Goal: Task Accomplishment & Management: Manage account settings

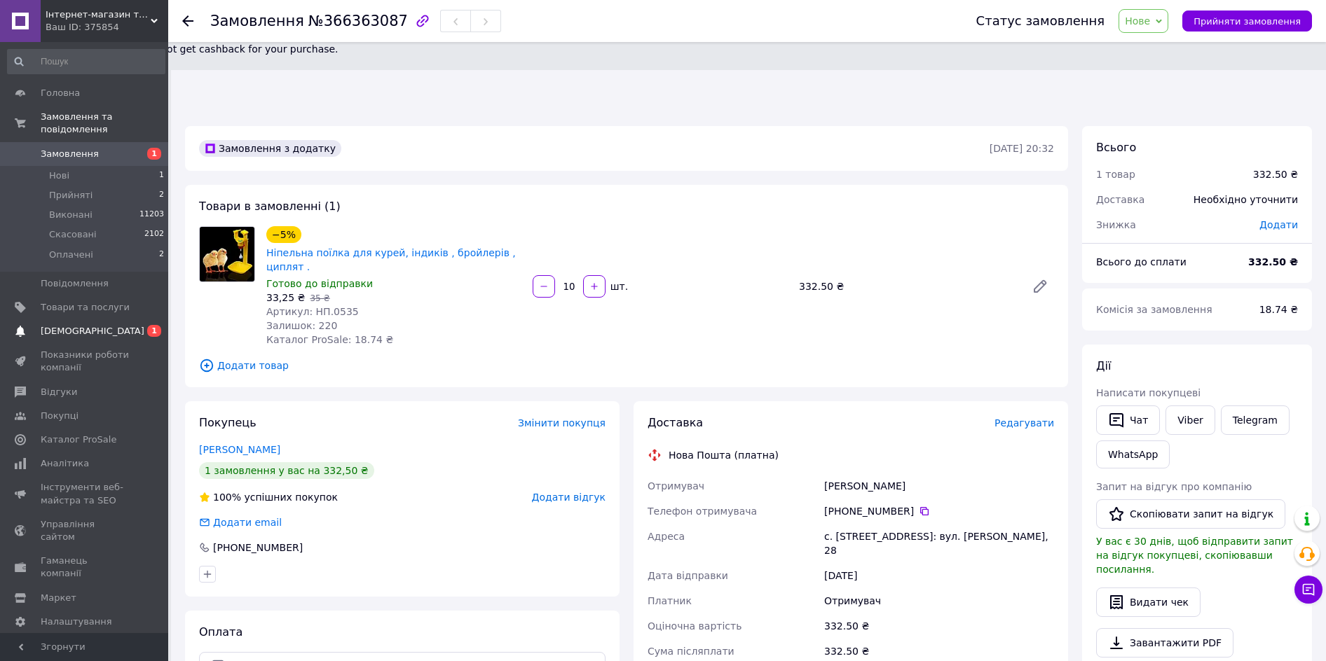
click at [118, 325] on span "[DEMOGRAPHIC_DATA]" at bounding box center [85, 331] width 89 height 13
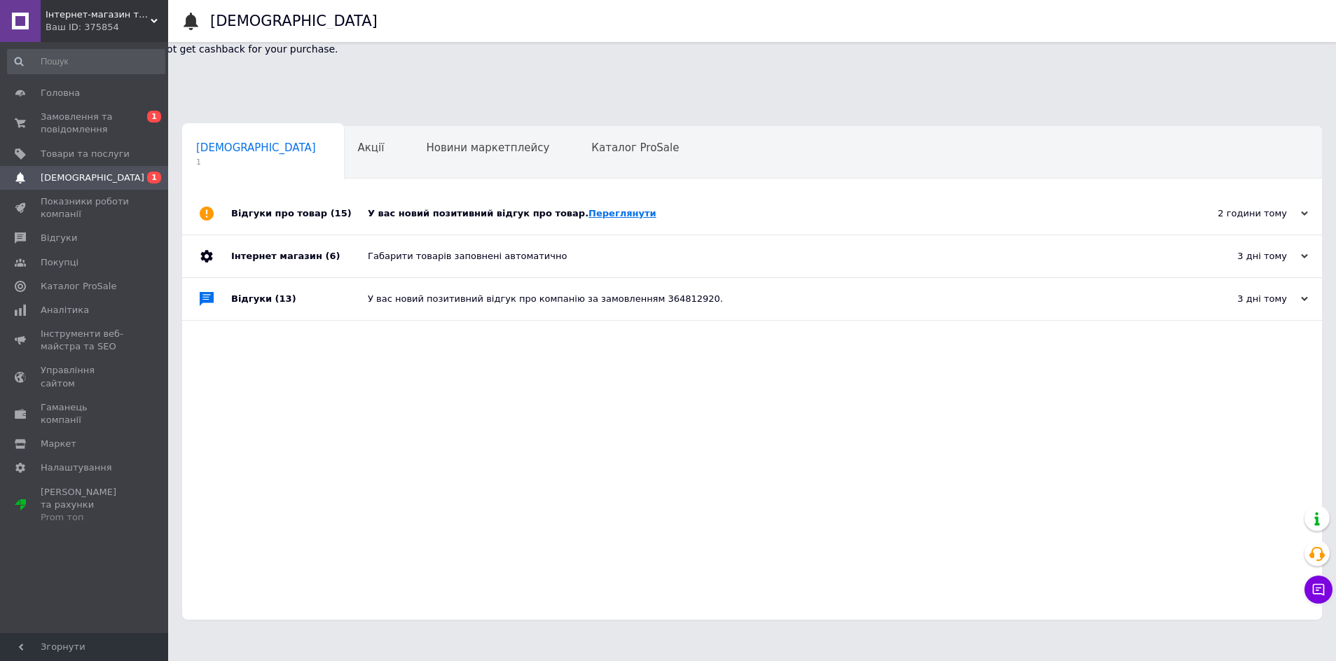
click at [589, 208] on link "Переглянути" at bounding box center [623, 213] width 68 height 11
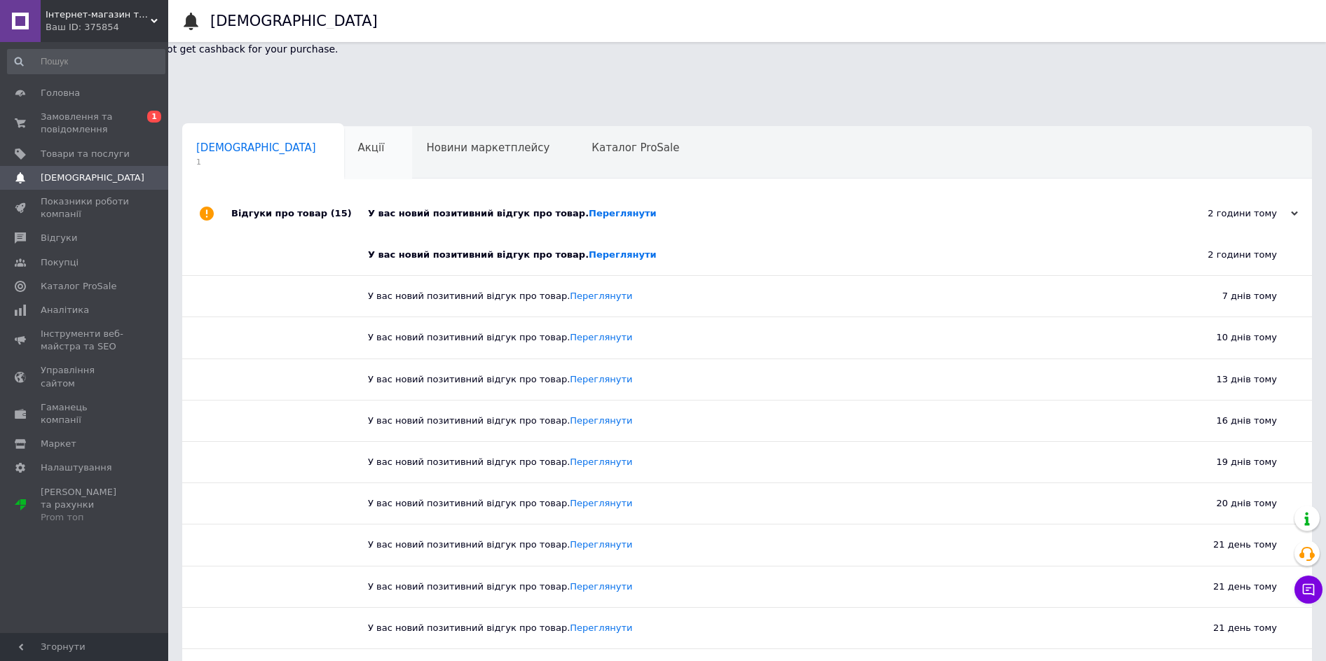
click at [358, 142] on span "Акції" at bounding box center [371, 148] width 27 height 13
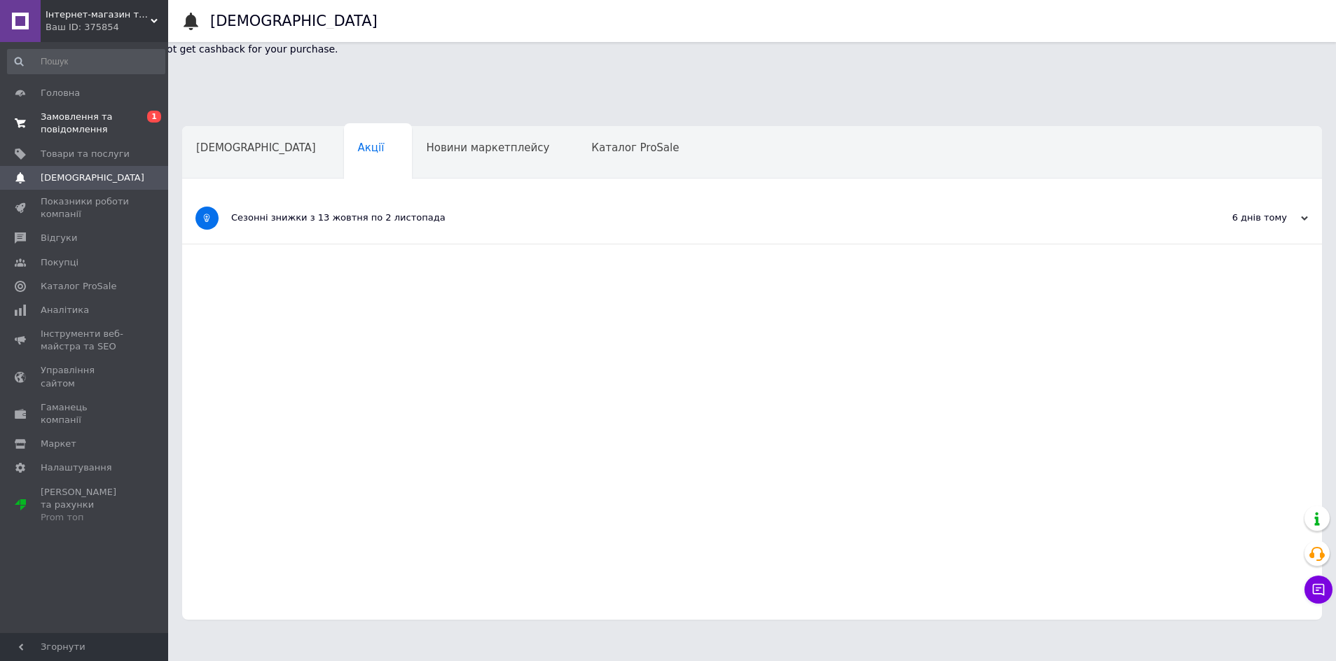
click at [123, 126] on span "Замовлення та повідомлення" at bounding box center [85, 123] width 89 height 25
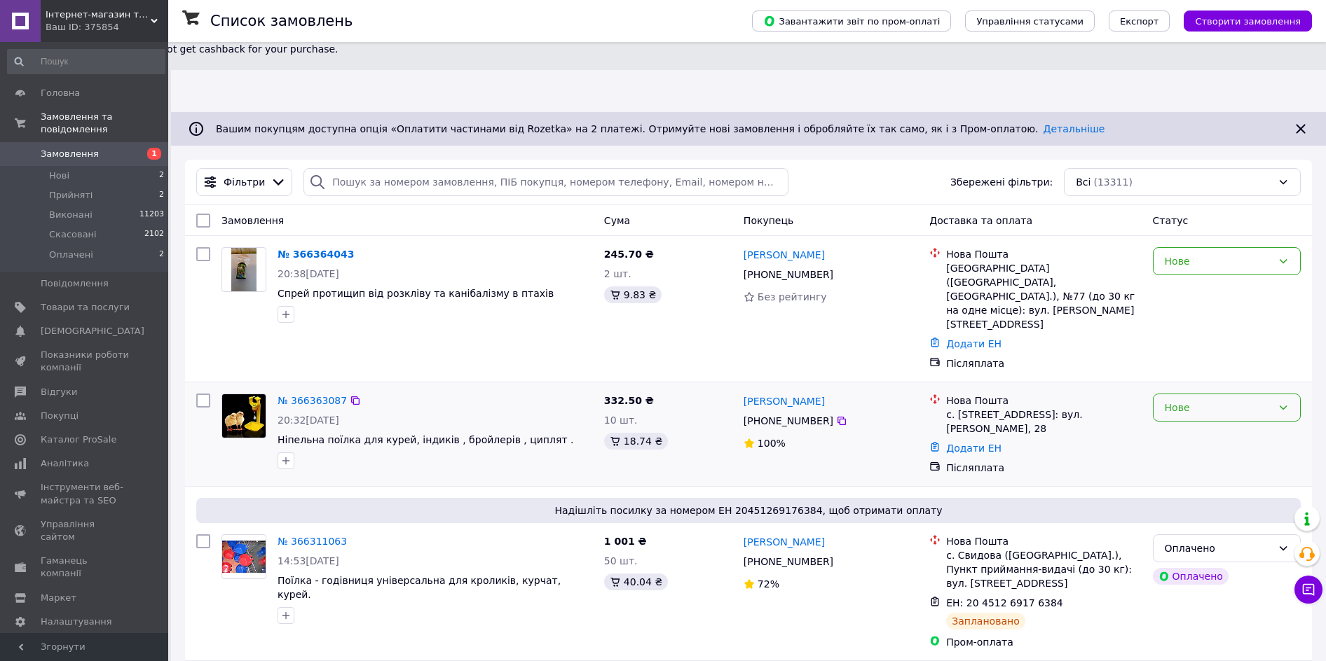
click at [1262, 394] on div "Нове" at bounding box center [1227, 408] width 148 height 28
click at [1248, 351] on li "Прийнято" at bounding box center [1226, 340] width 146 height 25
click at [316, 395] on link "№ 366363087" at bounding box center [311, 400] width 69 height 11
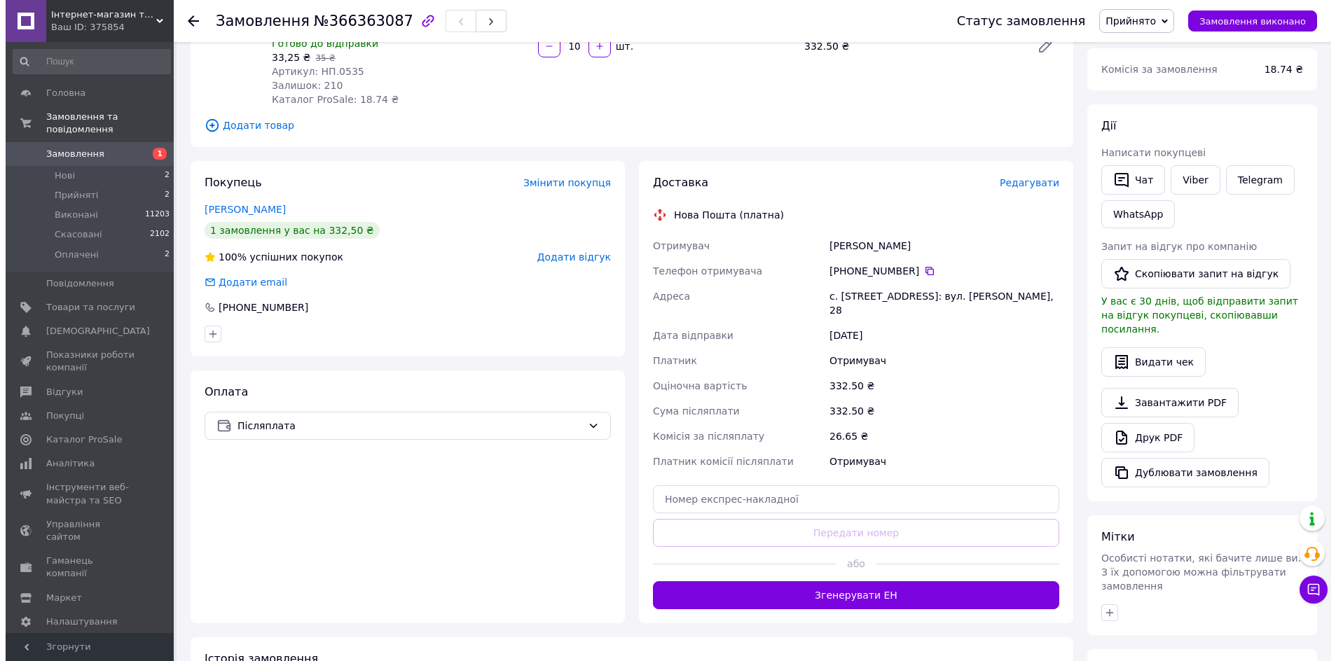
scroll to position [50, 0]
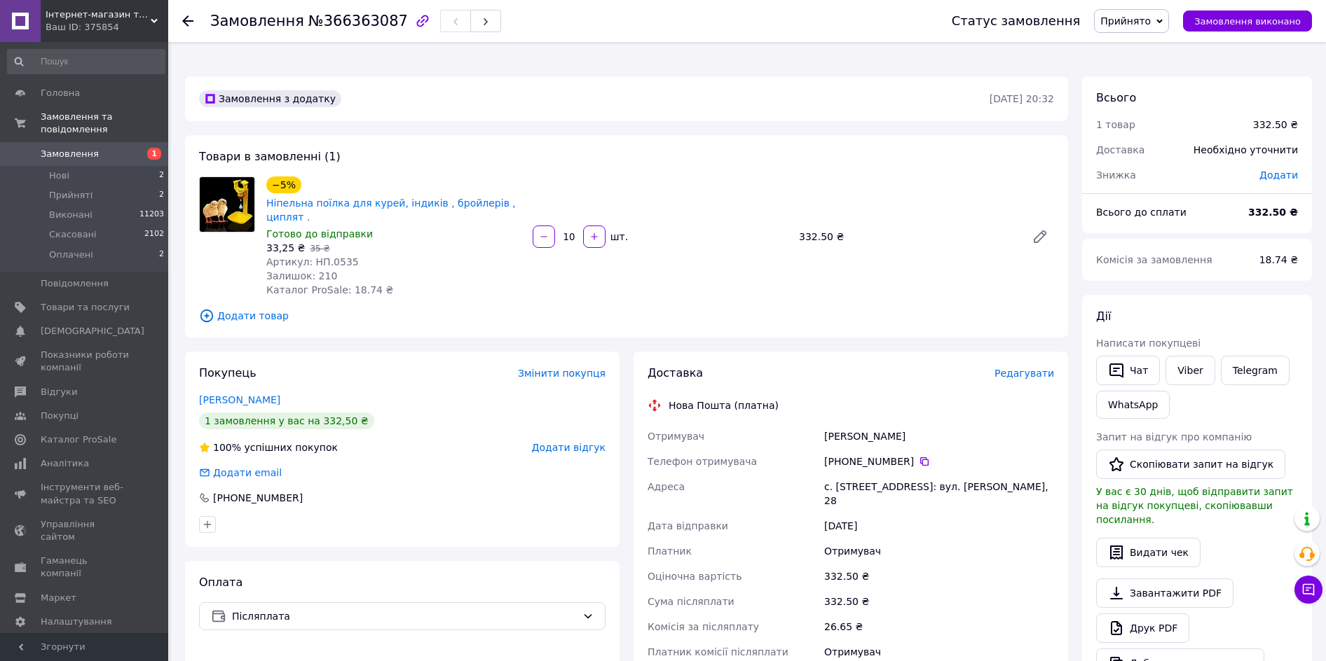
click at [1019, 368] on span "Редагувати" at bounding box center [1024, 373] width 60 height 11
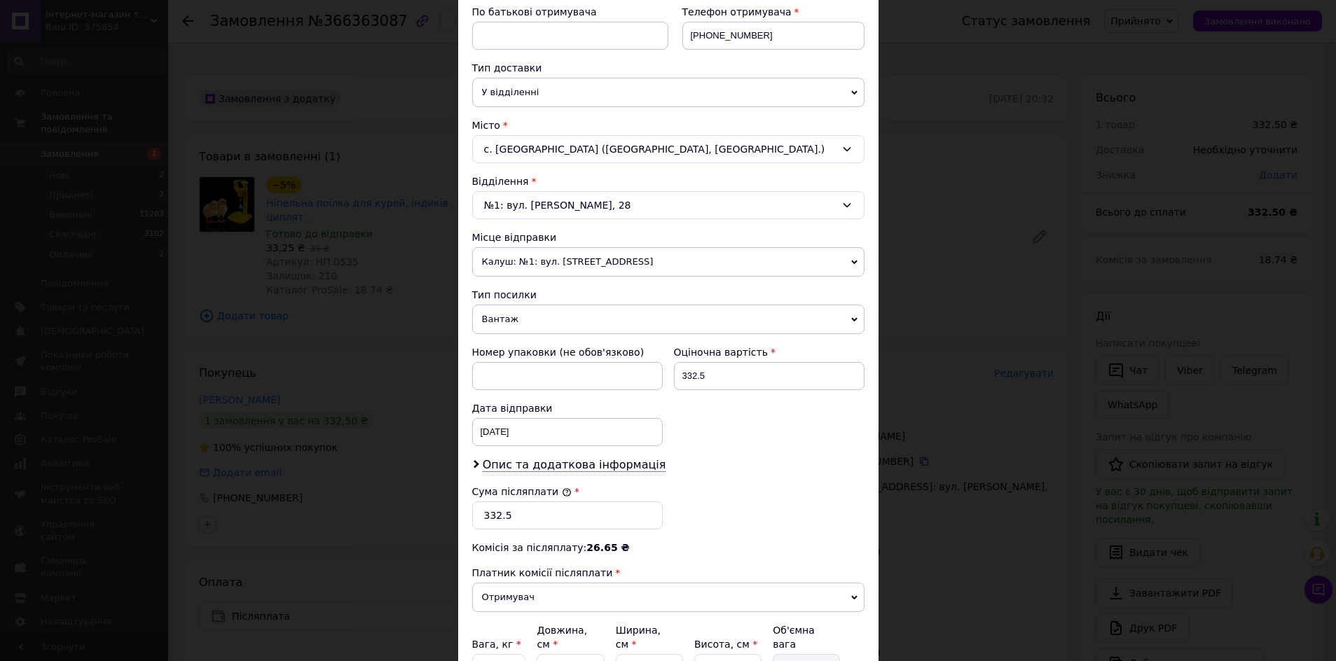
scroll to position [280, 0]
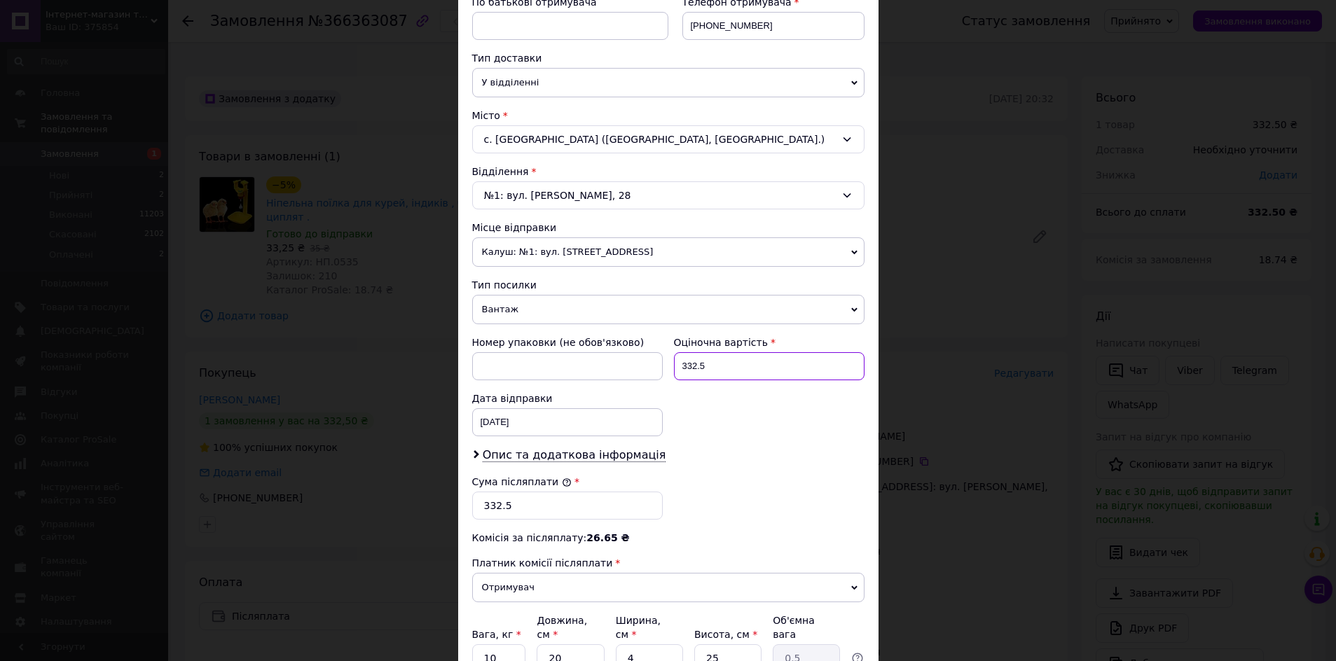
click at [724, 371] on input "332.5" at bounding box center [769, 366] width 191 height 28
type input "350"
click at [533, 512] on input "332.5" at bounding box center [567, 506] width 191 height 28
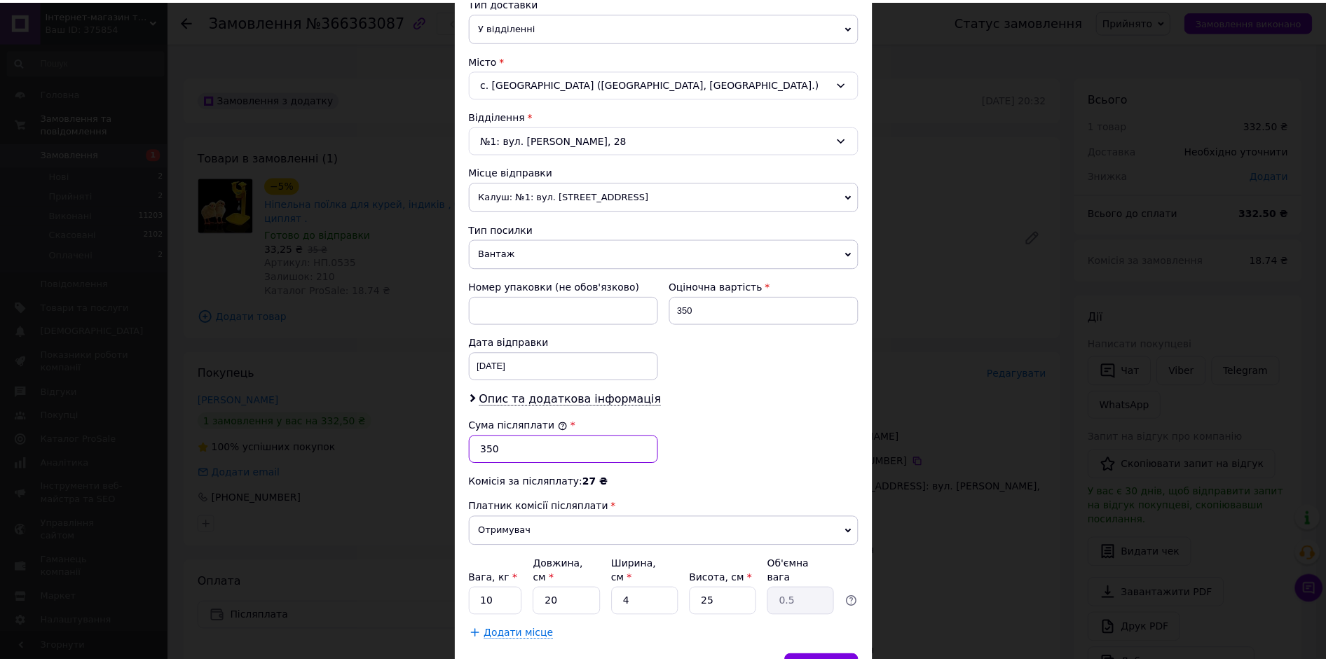
scroll to position [408, 0]
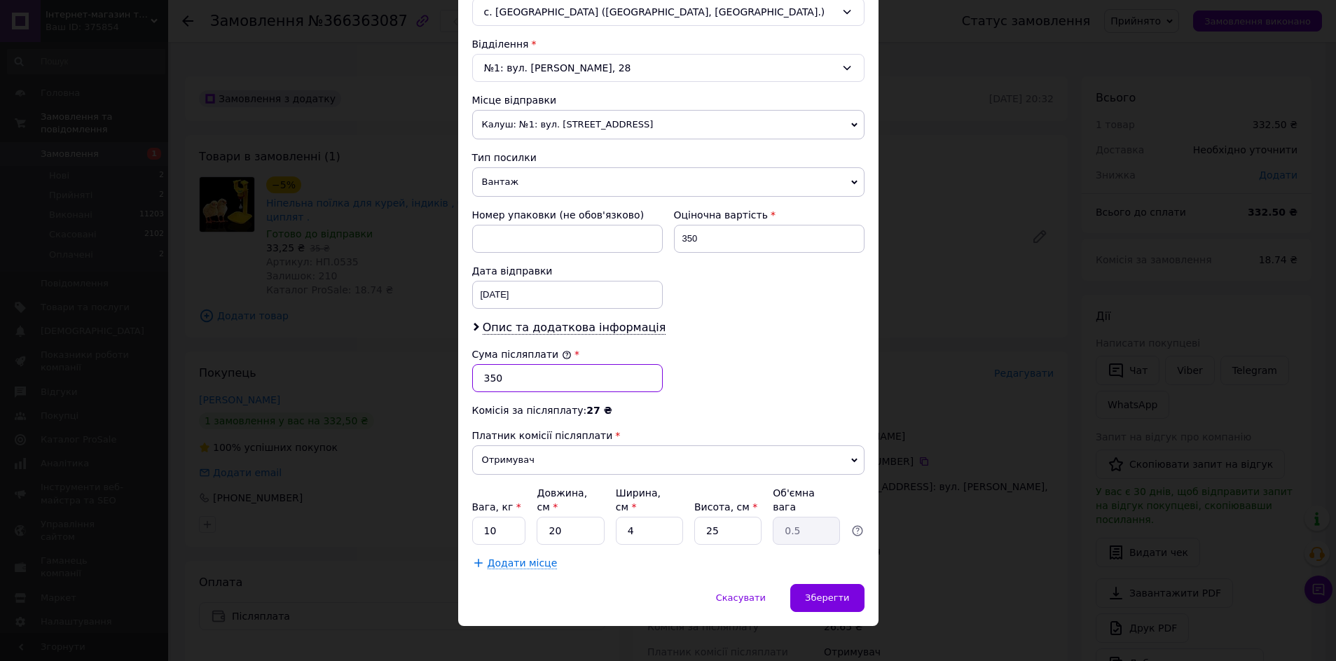
type input "350"
click at [499, 517] on input "10" at bounding box center [499, 531] width 54 height 28
type input "1"
type input "2"
click at [504, 290] on div "12.10.2025 < 2025 > < Октябрь > Пн Вт Ср Чт Пт Сб Вс 29 30 1 2 3 4 5 6 7 8 9 10…" at bounding box center [567, 295] width 191 height 28
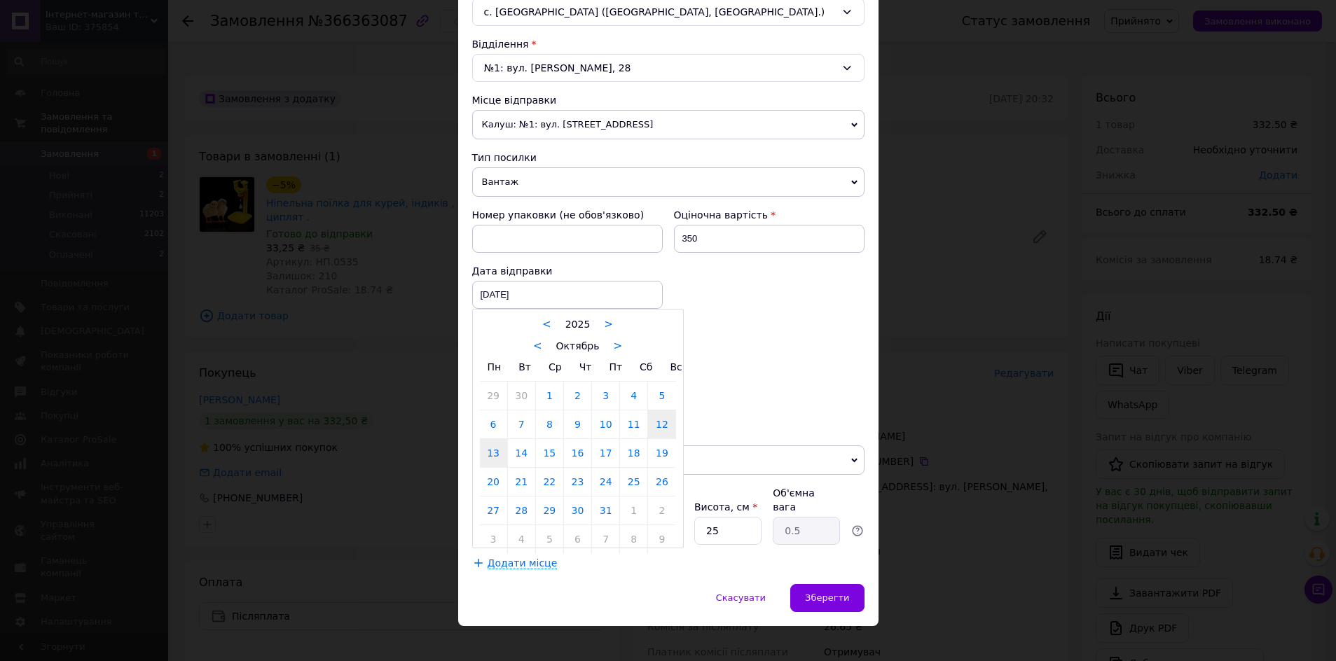
click at [493, 456] on link "13" at bounding box center [493, 453] width 27 height 28
type input "13.10.2025"
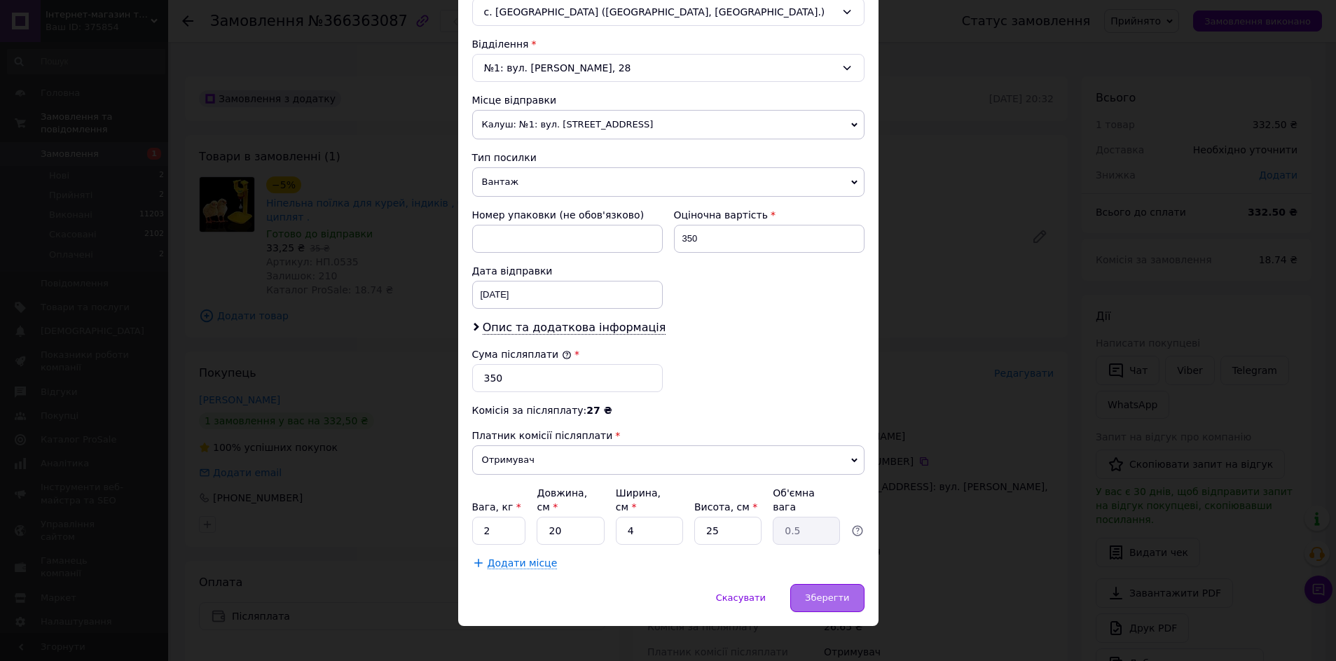
click at [823, 593] on span "Зберегти" at bounding box center [827, 598] width 44 height 11
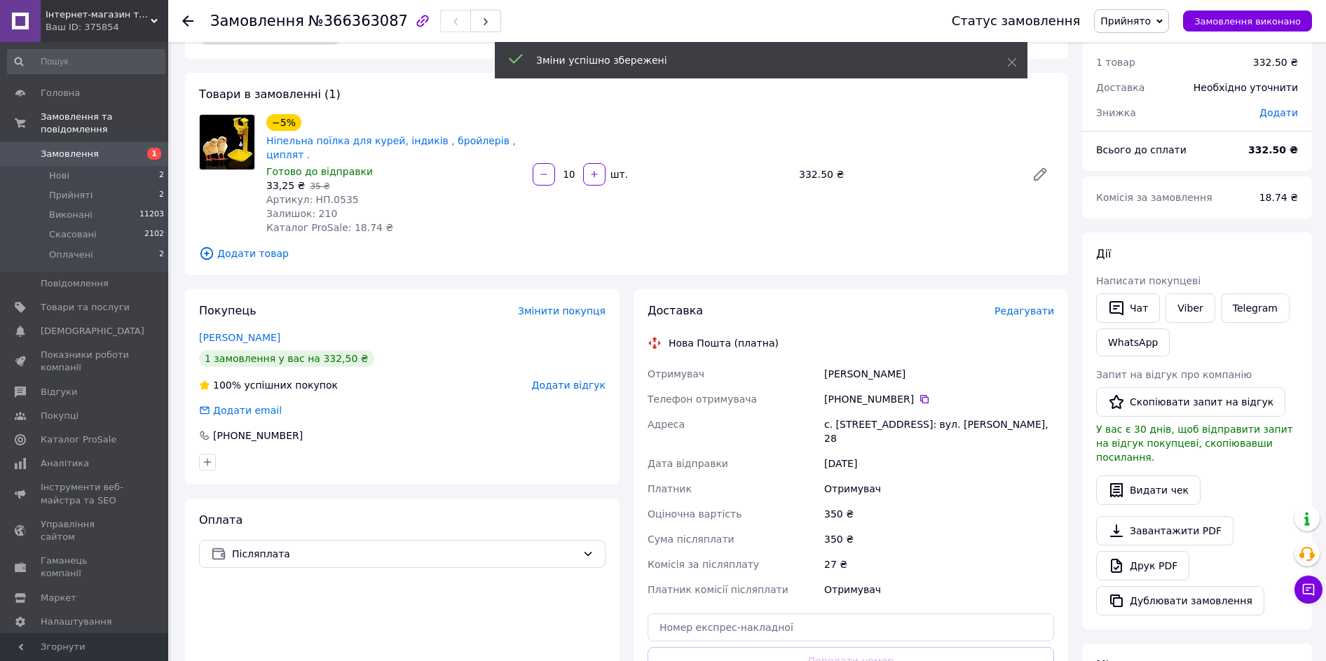
scroll to position [260, 0]
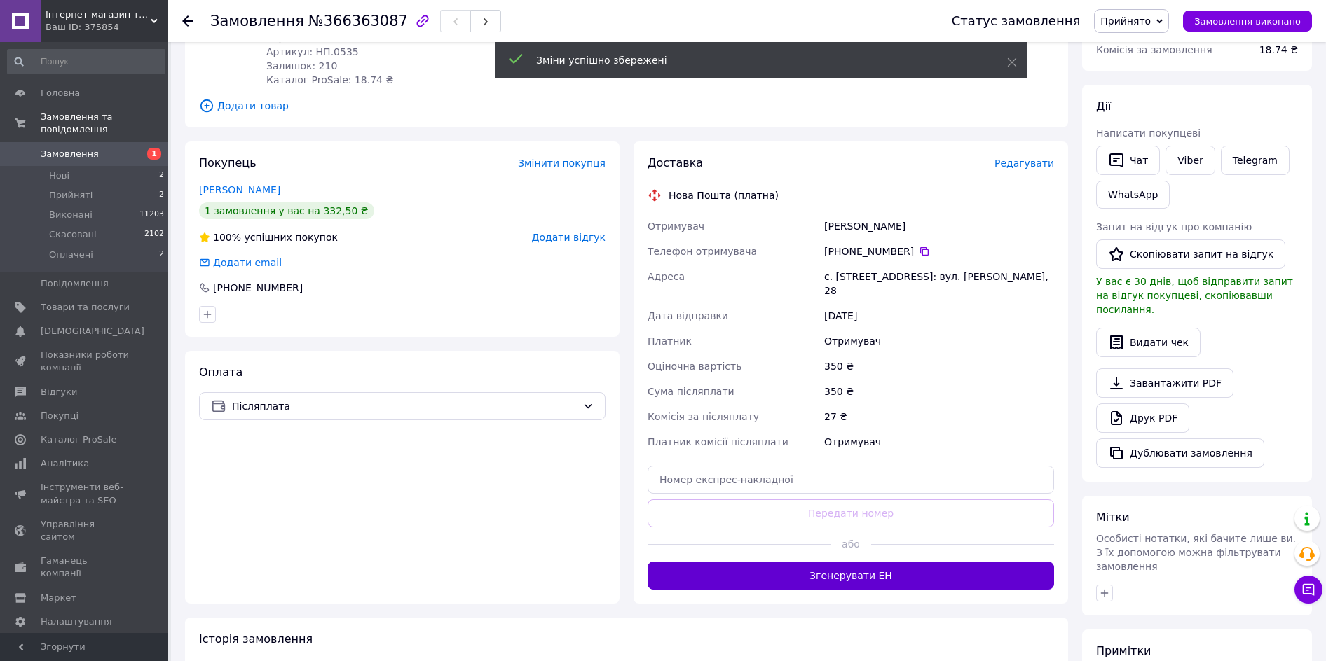
click at [826, 562] on button "Згенерувати ЕН" at bounding box center [850, 576] width 406 height 28
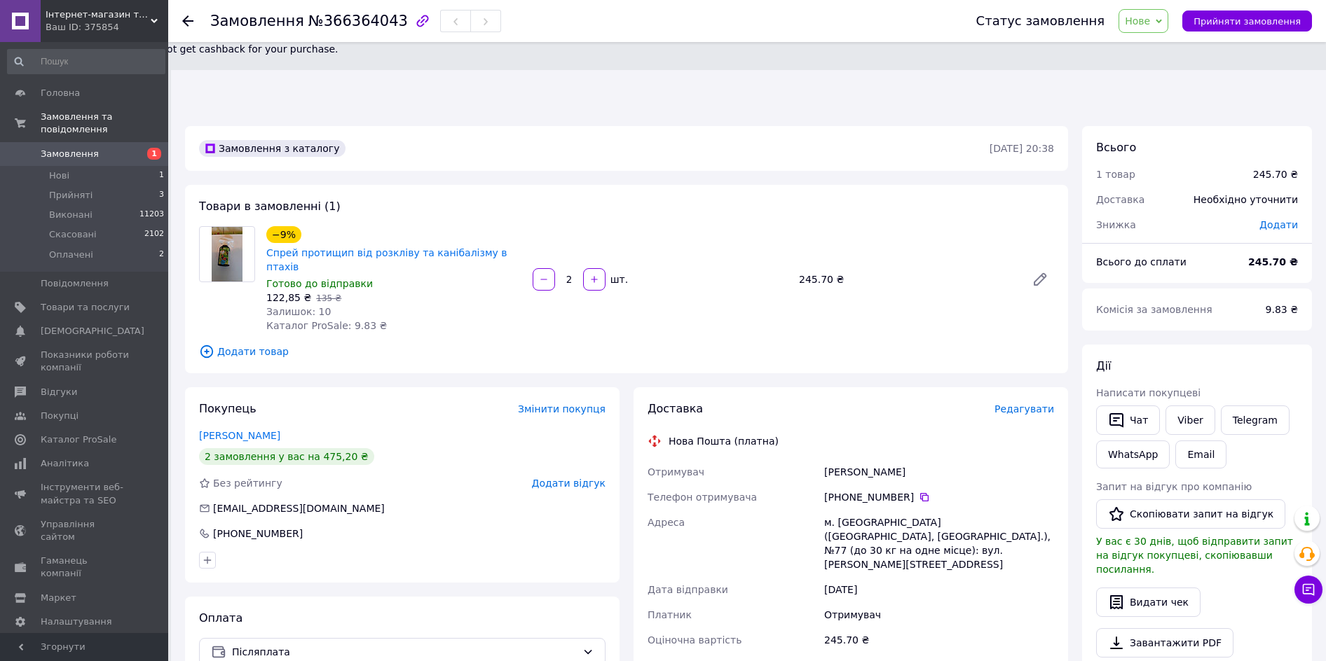
click at [1168, 24] on span "Нове" at bounding box center [1143, 21] width 50 height 24
click at [1160, 49] on li "Прийнято" at bounding box center [1151, 49] width 64 height 21
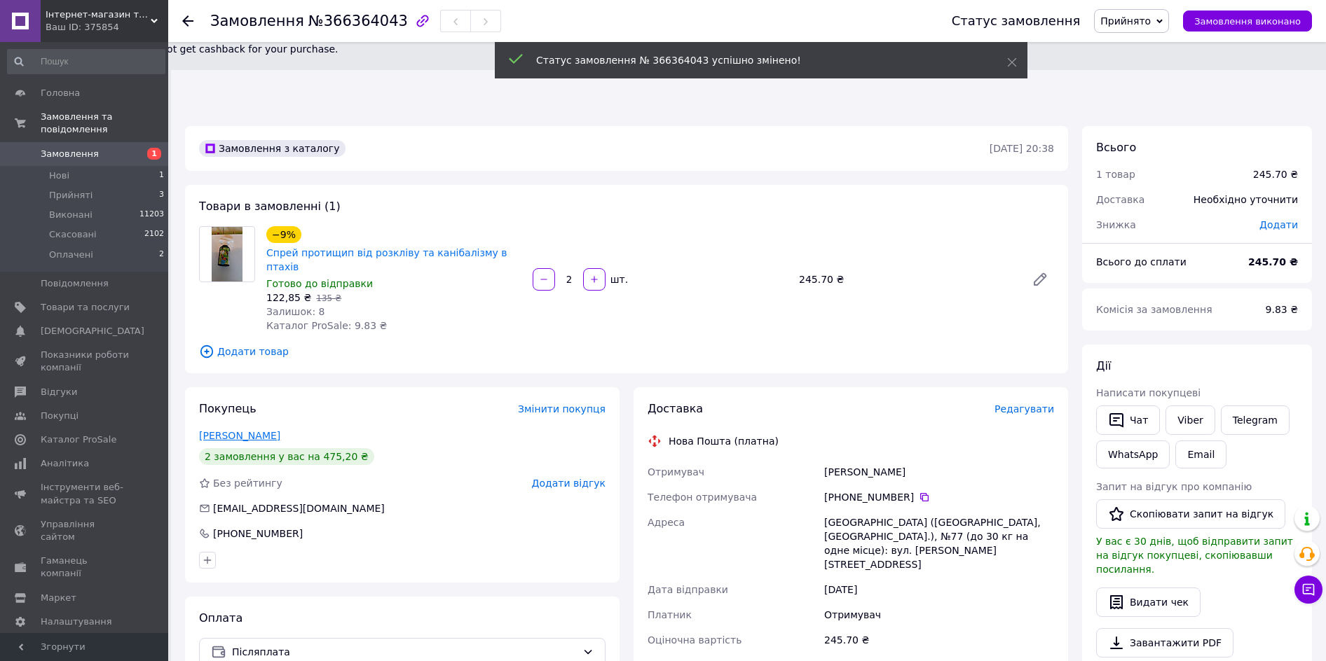
click at [231, 430] on link "[PERSON_NAME]" at bounding box center [239, 435] width 81 height 11
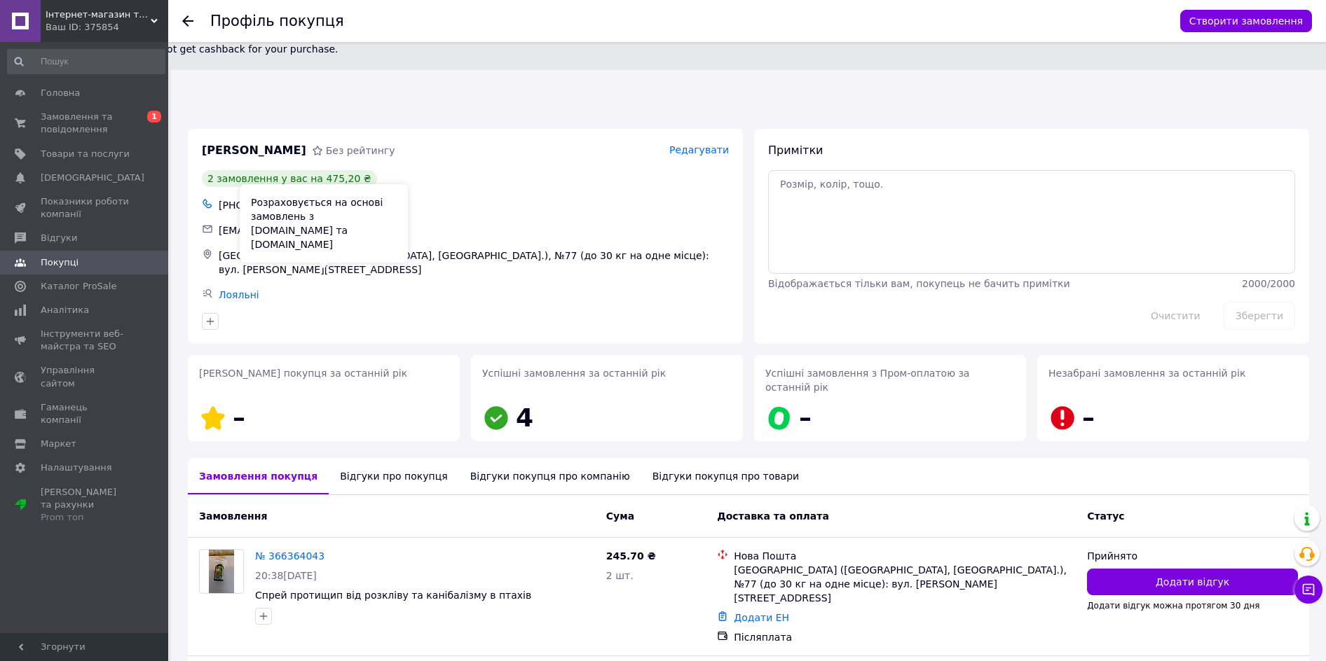
scroll to position [68, 0]
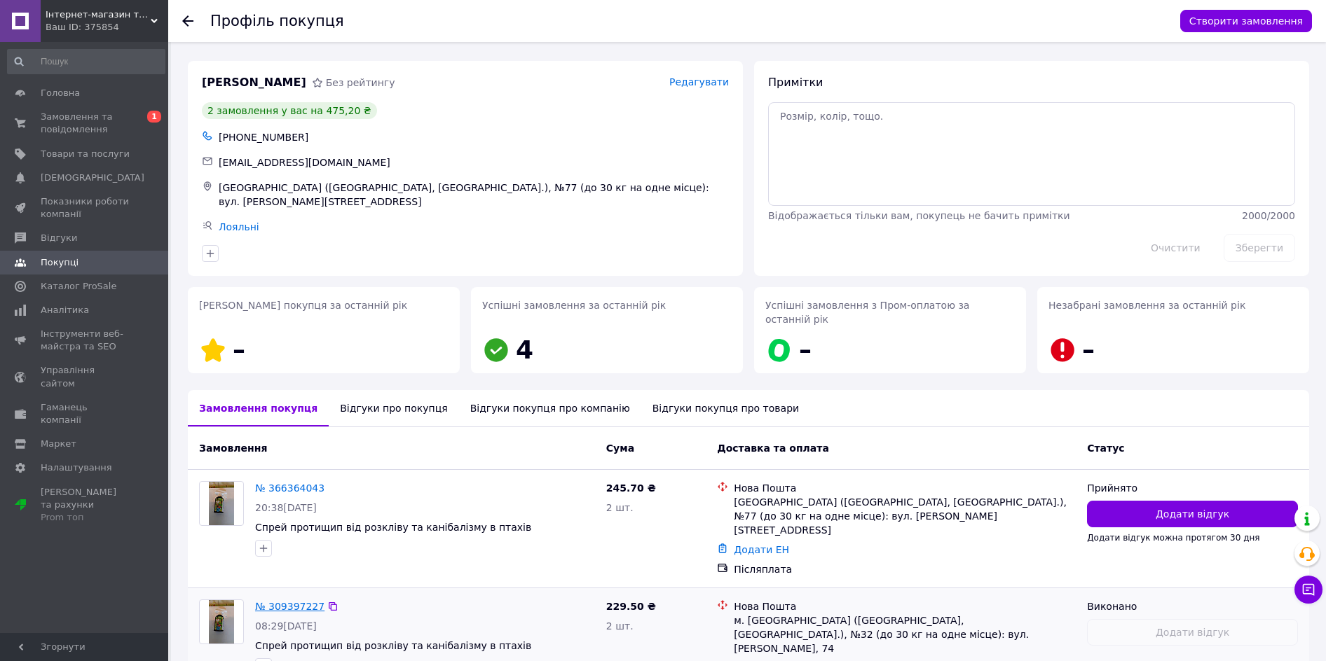
click at [296, 601] on link "№ 309397227" at bounding box center [289, 606] width 69 height 11
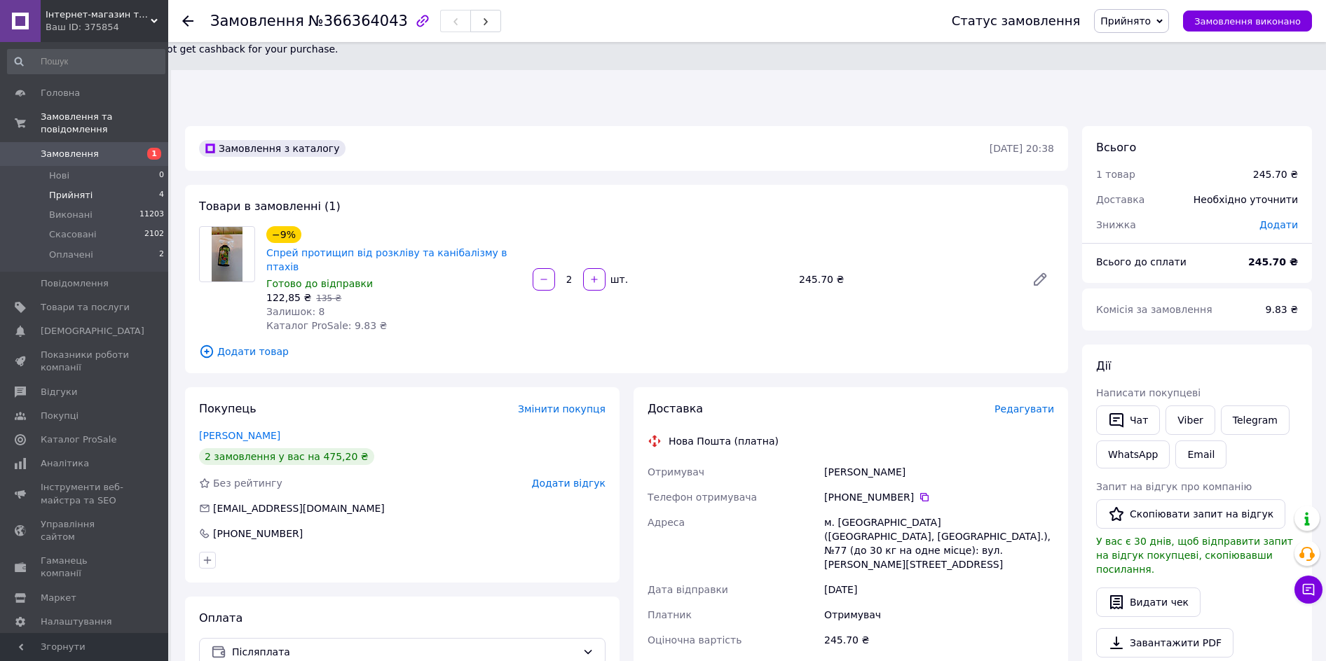
click at [97, 186] on li "Прийняті 4" at bounding box center [86, 196] width 172 height 20
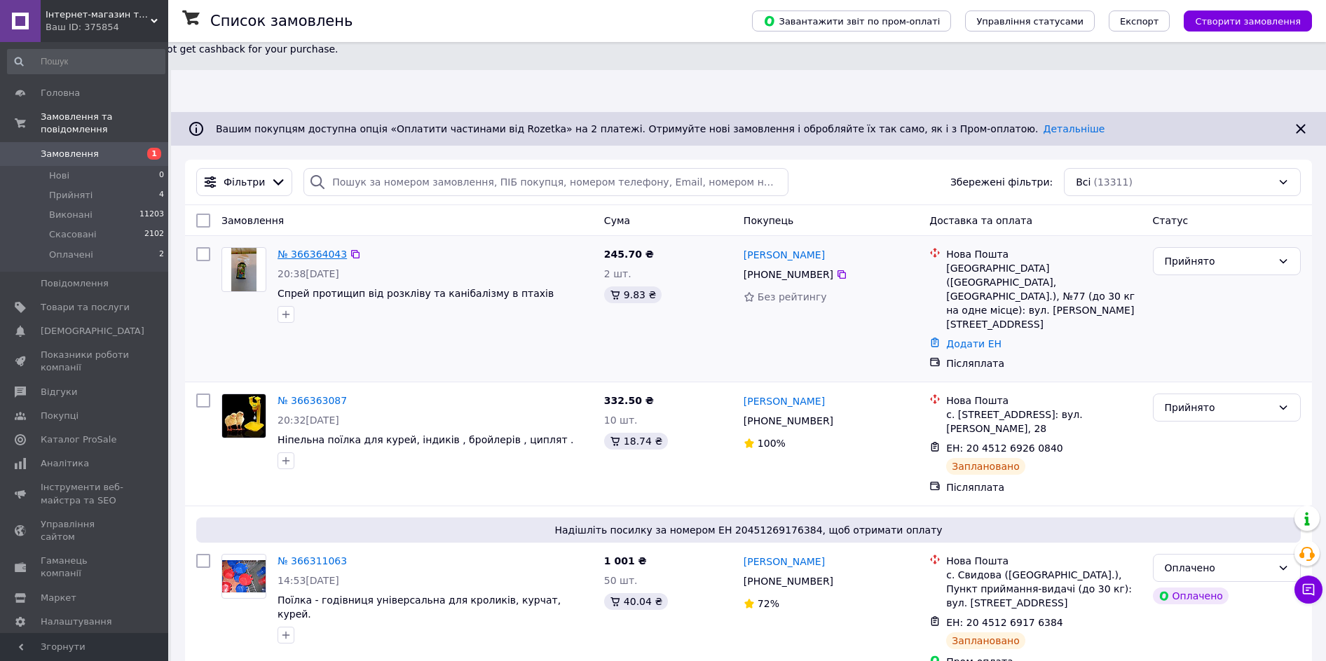
click at [313, 249] on link "№ 366364043" at bounding box center [311, 254] width 69 height 11
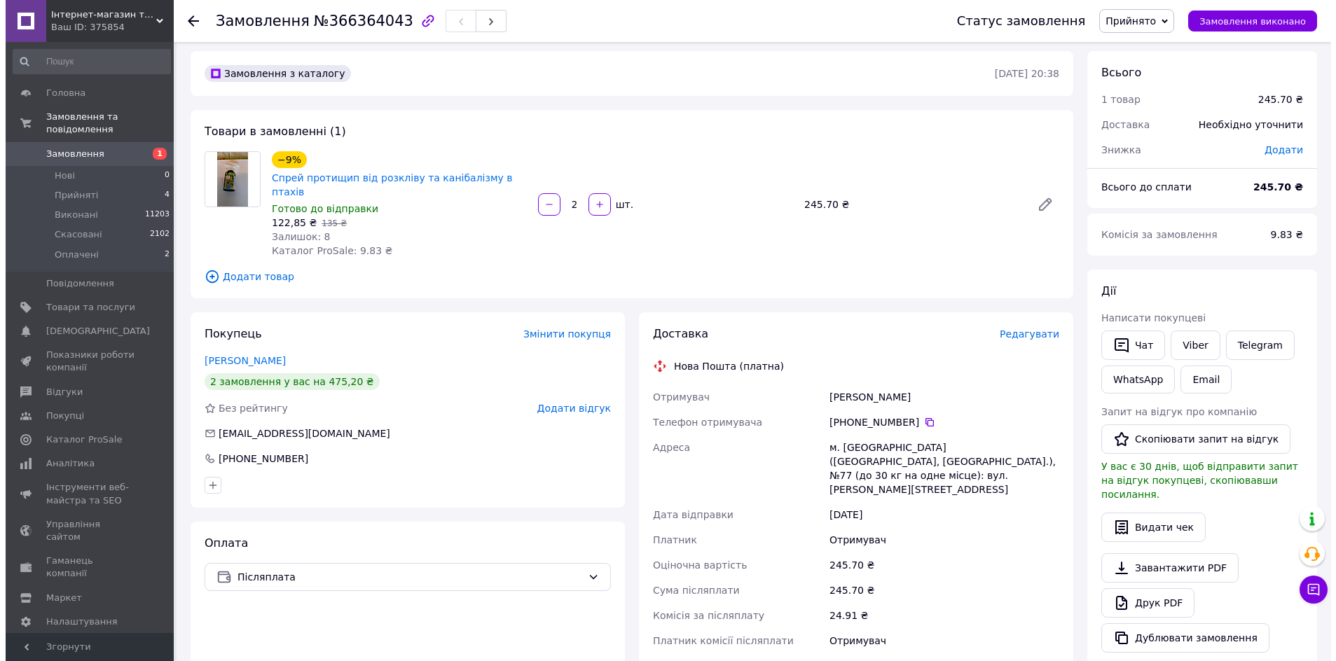
scroll to position [140, 0]
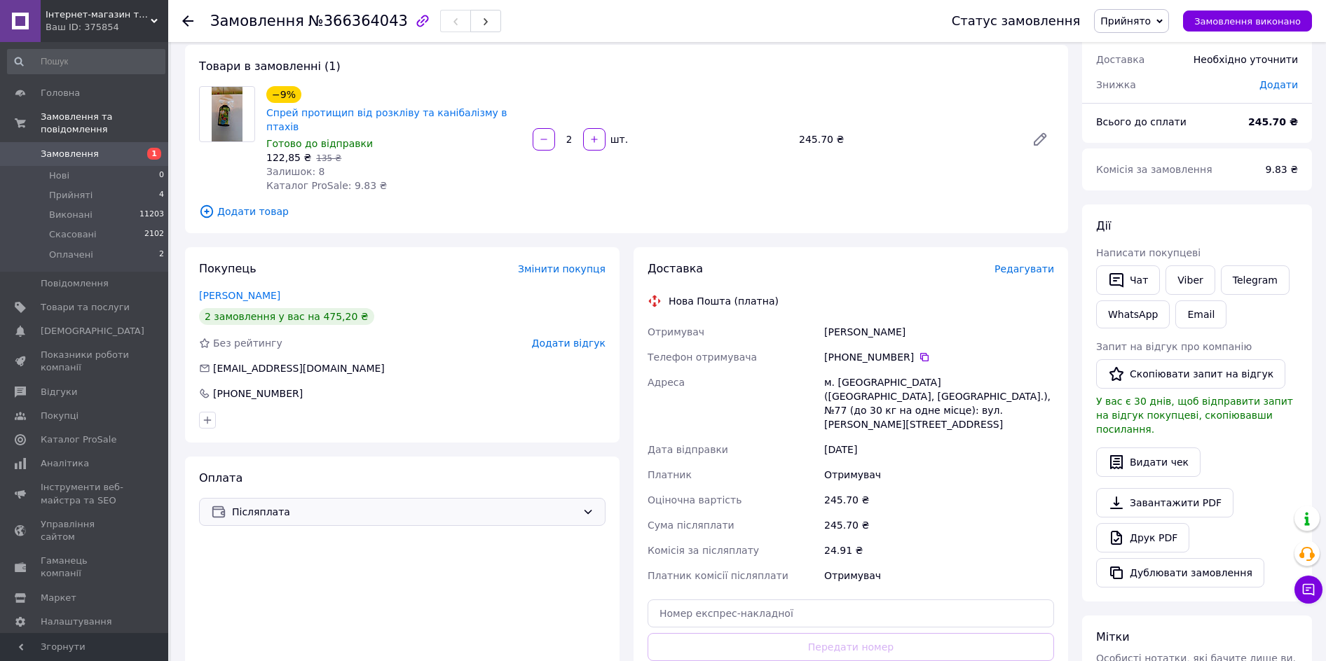
click at [472, 505] on span "Післяплата" at bounding box center [404, 512] width 345 height 15
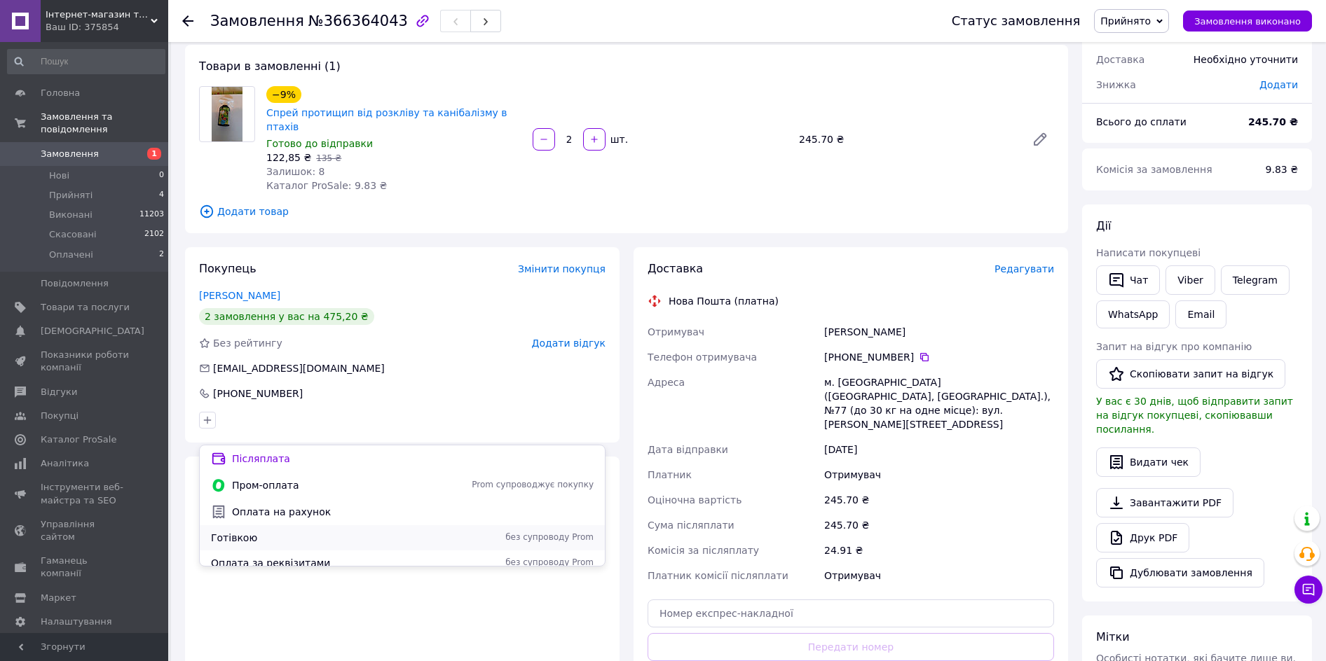
click at [277, 532] on span "Готівкою" at bounding box center [324, 538] width 227 height 14
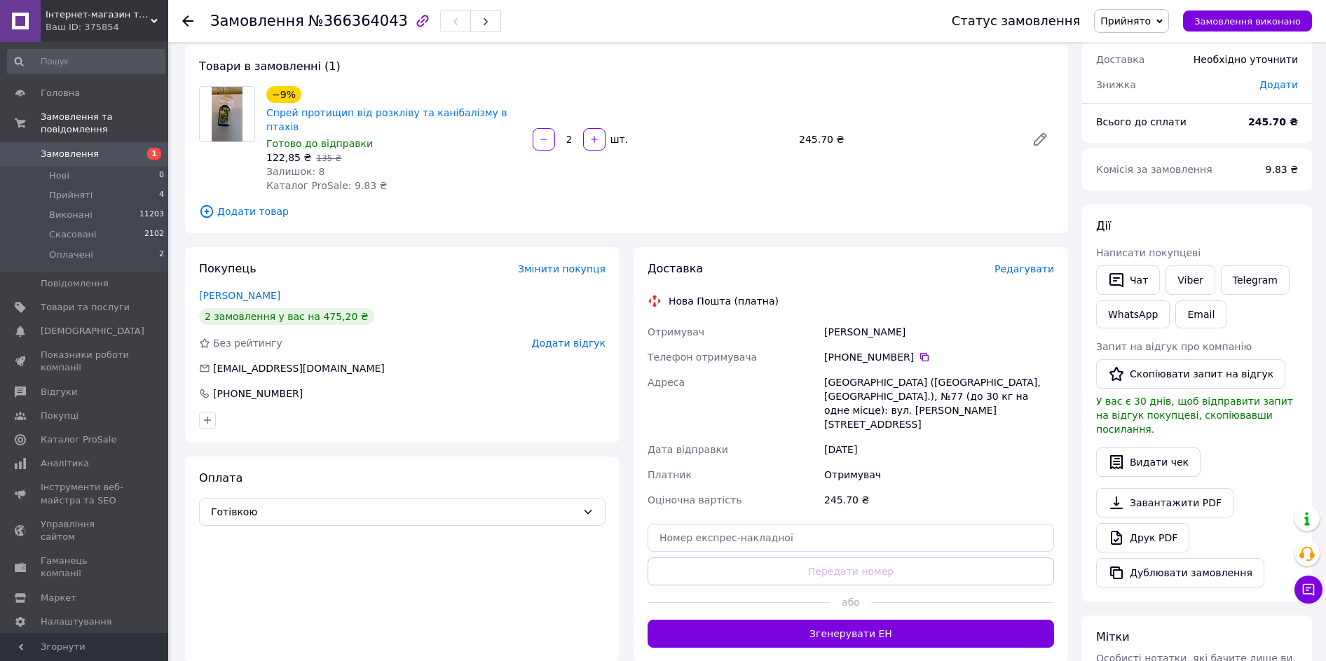
click at [1023, 263] on span "Редагувати" at bounding box center [1024, 268] width 60 height 11
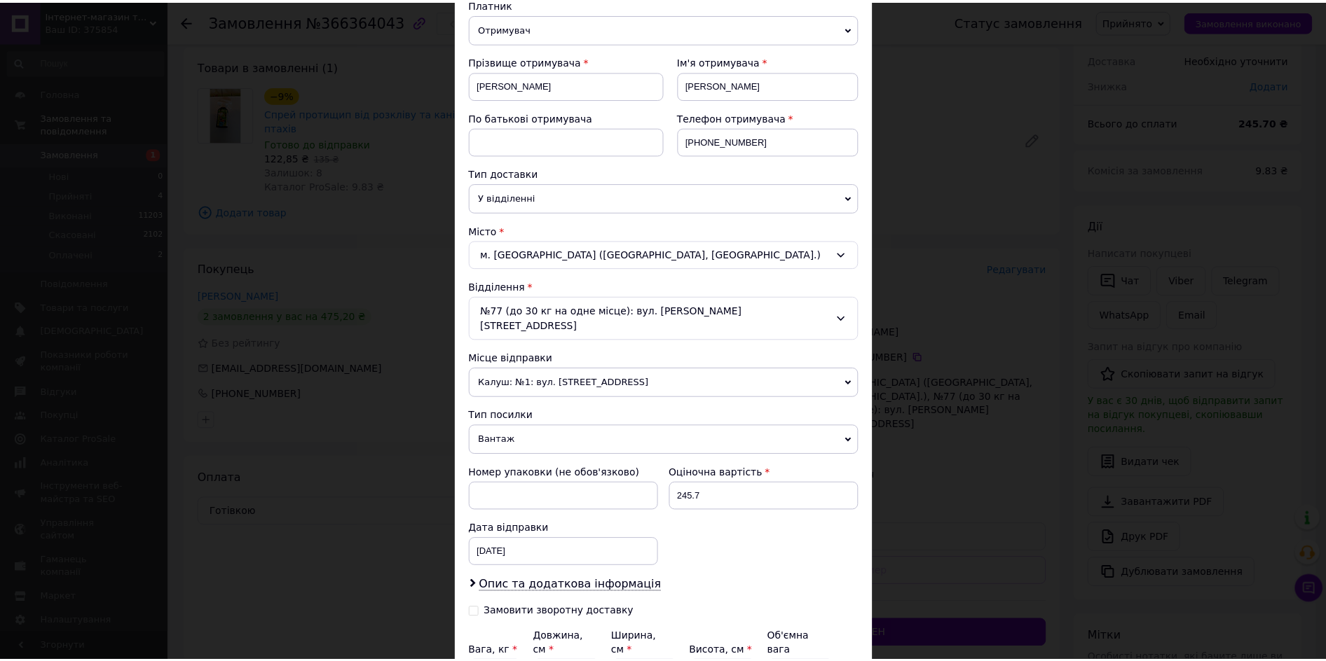
scroll to position [294, 0]
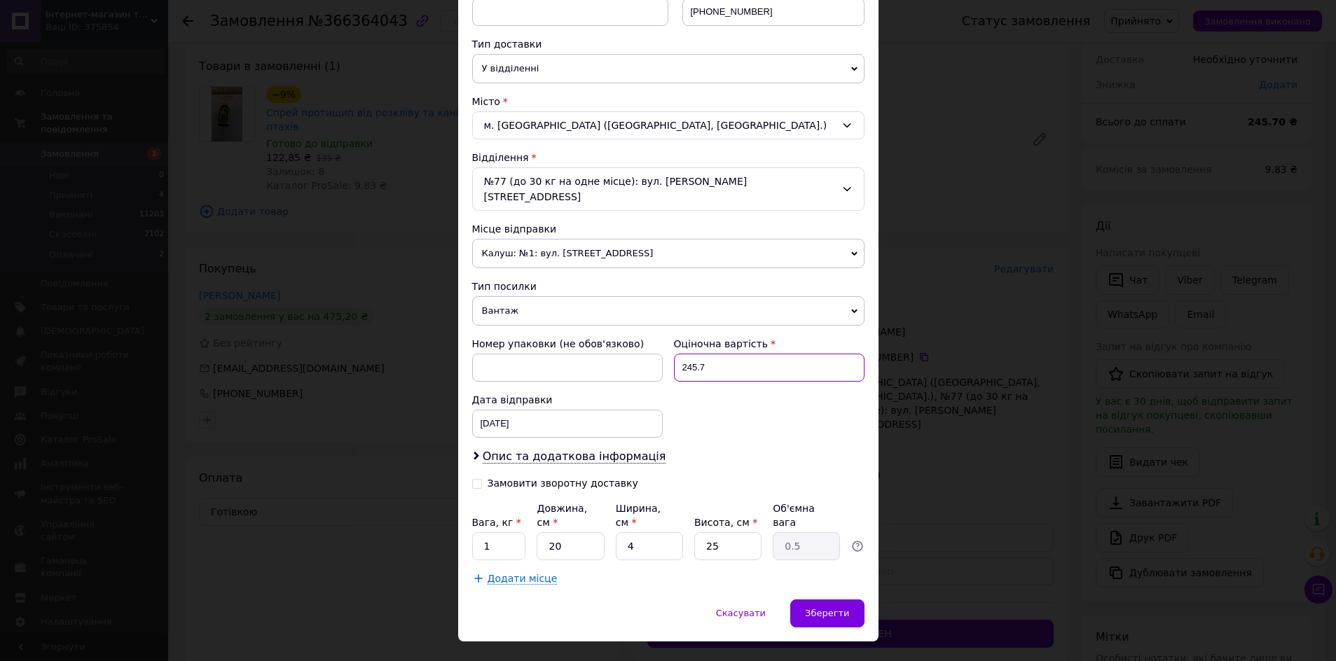
click at [739, 354] on input "245.7" at bounding box center [769, 368] width 191 height 28
type input "2"
click at [724, 354] on input at bounding box center [769, 368] width 191 height 28
type input "600"
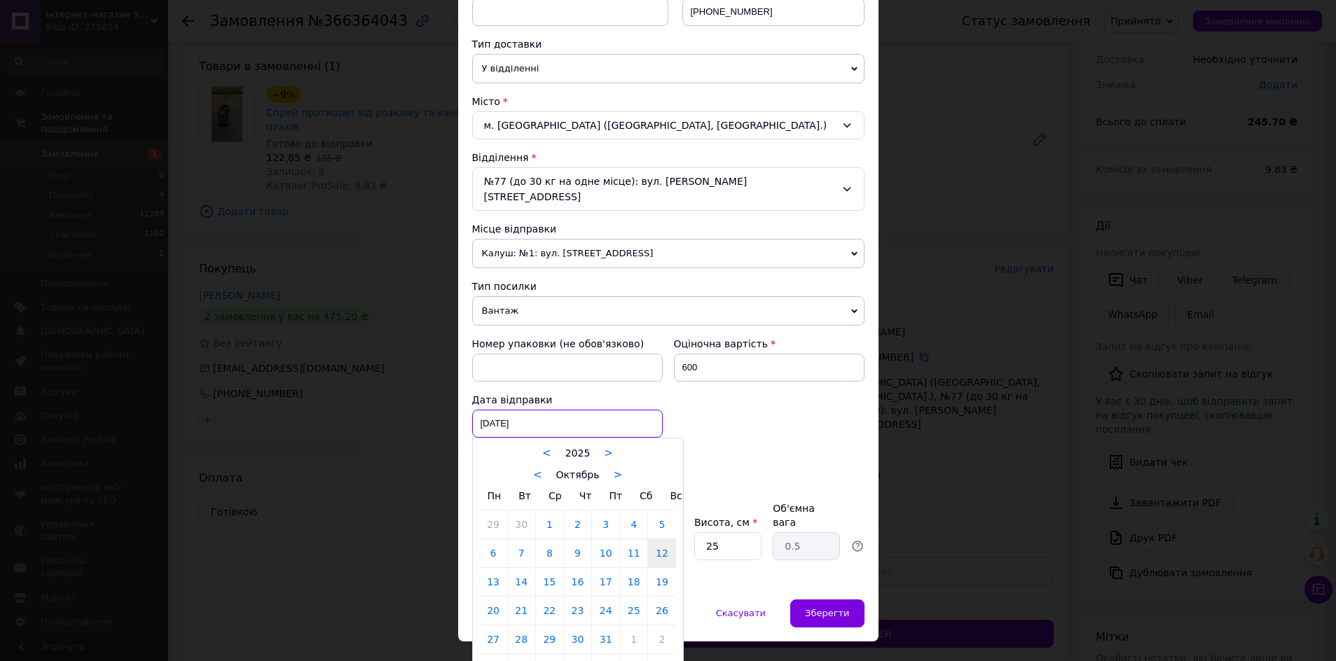
click at [491, 412] on div "12.10.2025 < 2025 > < Октябрь > Пн Вт Ср Чт Пт Сб Вс 29 30 1 2 3 4 5 6 7 8 9 10…" at bounding box center [567, 424] width 191 height 28
click at [488, 568] on link "13" at bounding box center [493, 582] width 27 height 28
type input "13.10.2025"
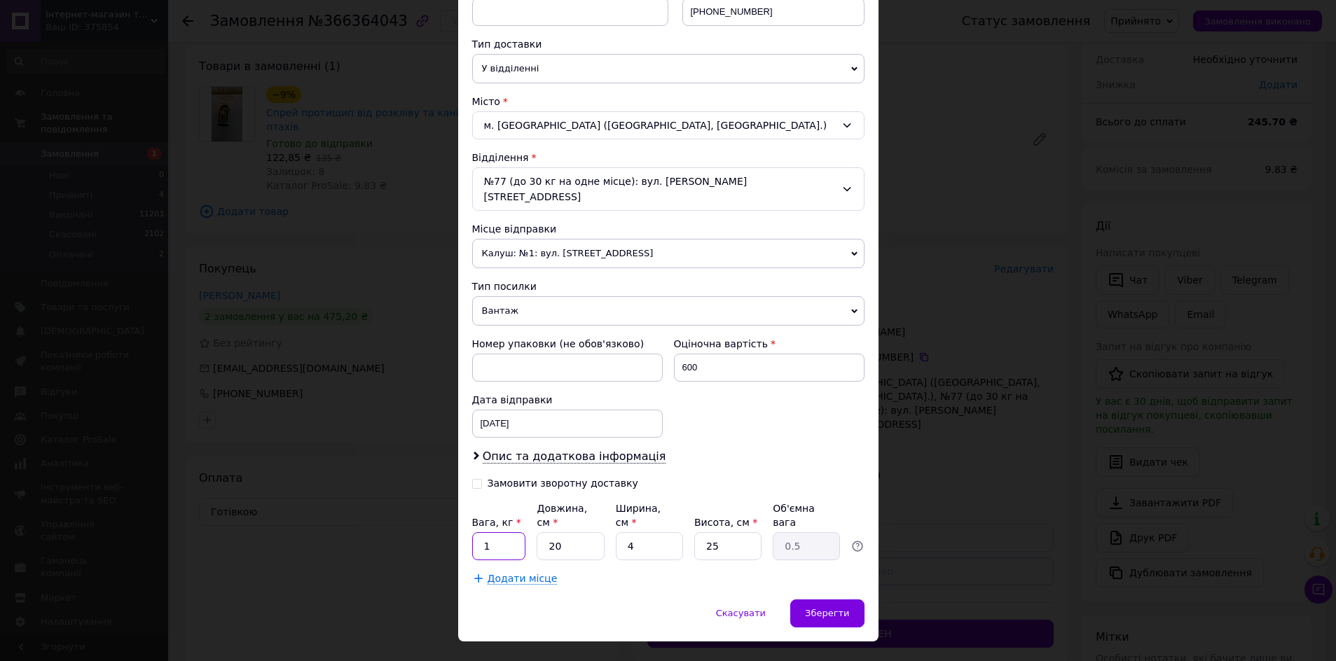
click at [500, 533] on input "1" at bounding box center [499, 547] width 54 height 28
type input "5"
click at [823, 608] on span "Зберегти" at bounding box center [827, 613] width 44 height 11
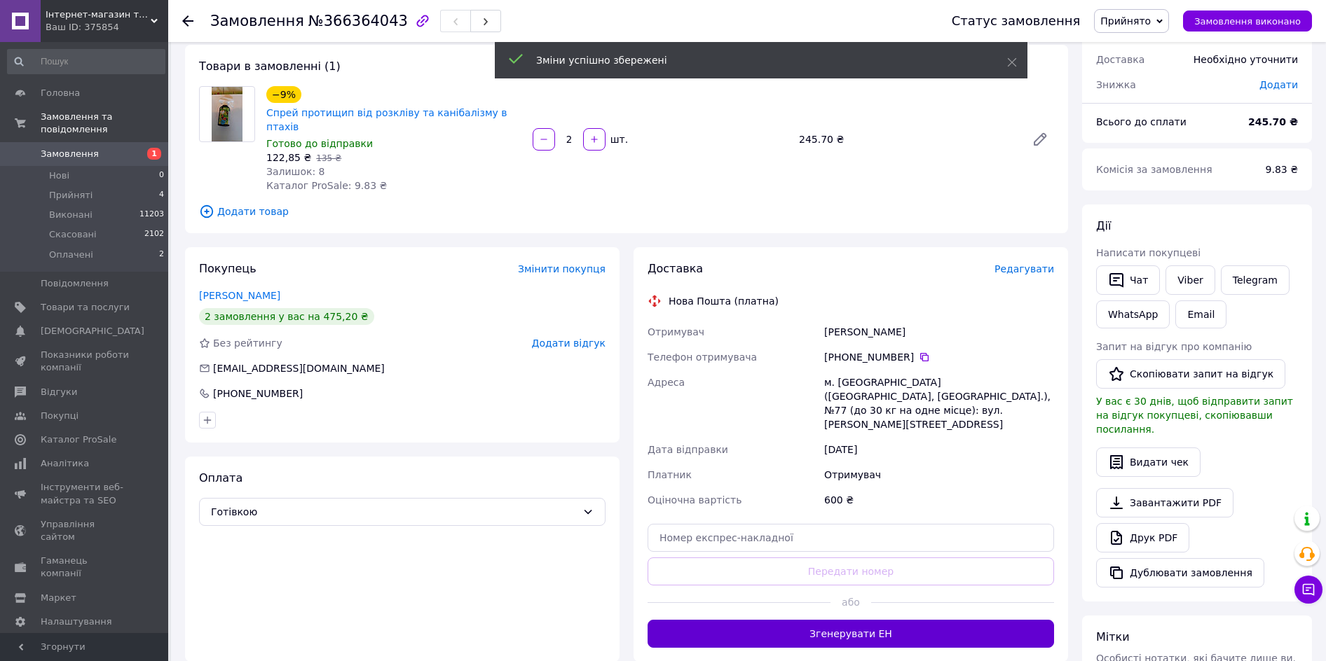
click at [836, 620] on button "Згенерувати ЕН" at bounding box center [850, 634] width 406 height 28
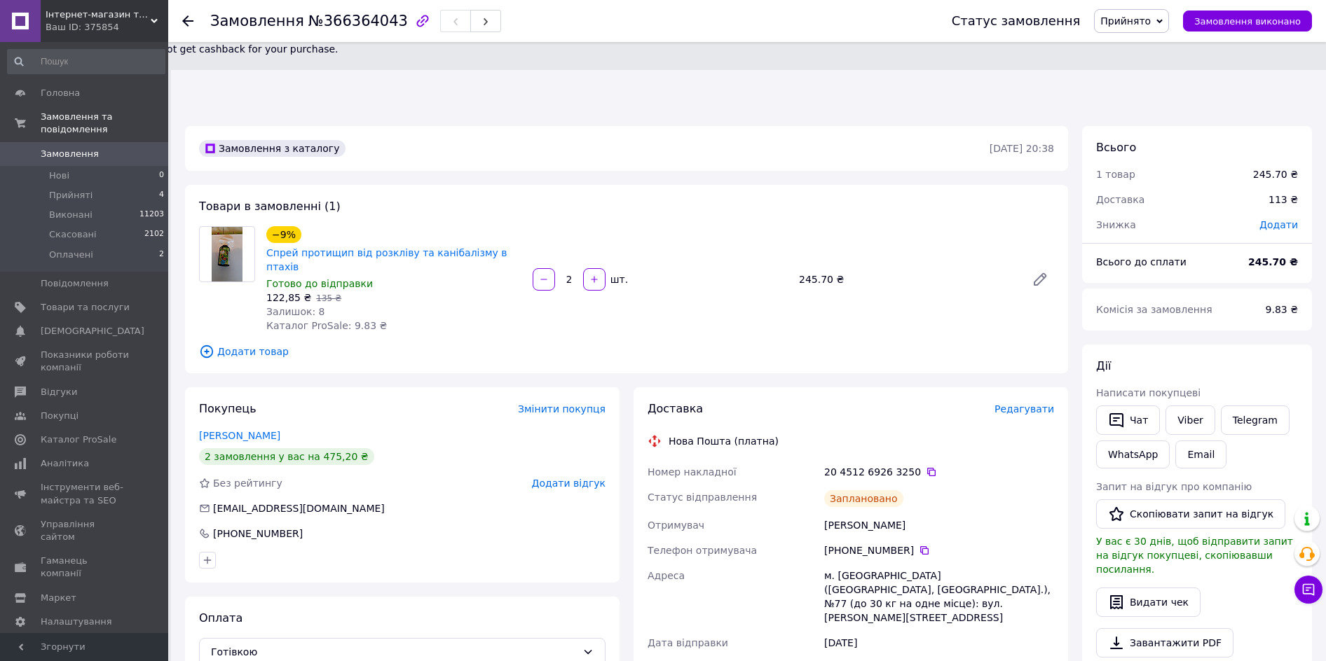
click at [125, 148] on link "Замовлення 0" at bounding box center [86, 154] width 172 height 24
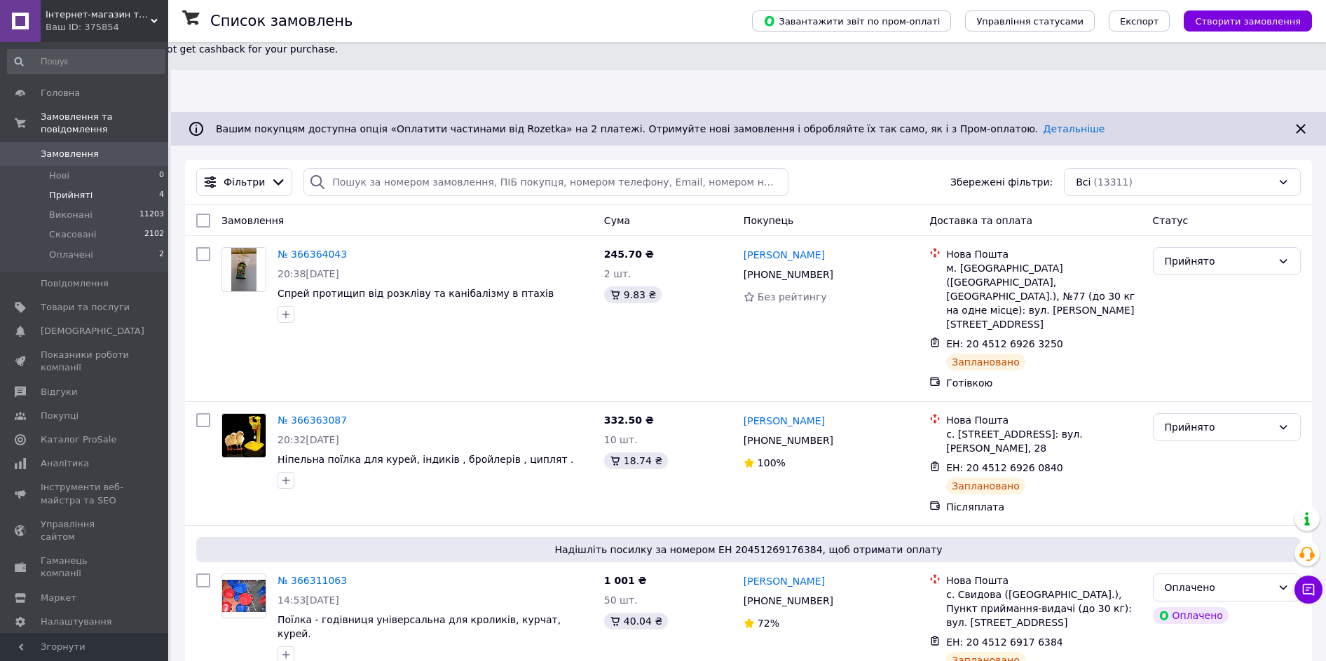
click at [113, 186] on li "Прийняті 4" at bounding box center [86, 196] width 172 height 20
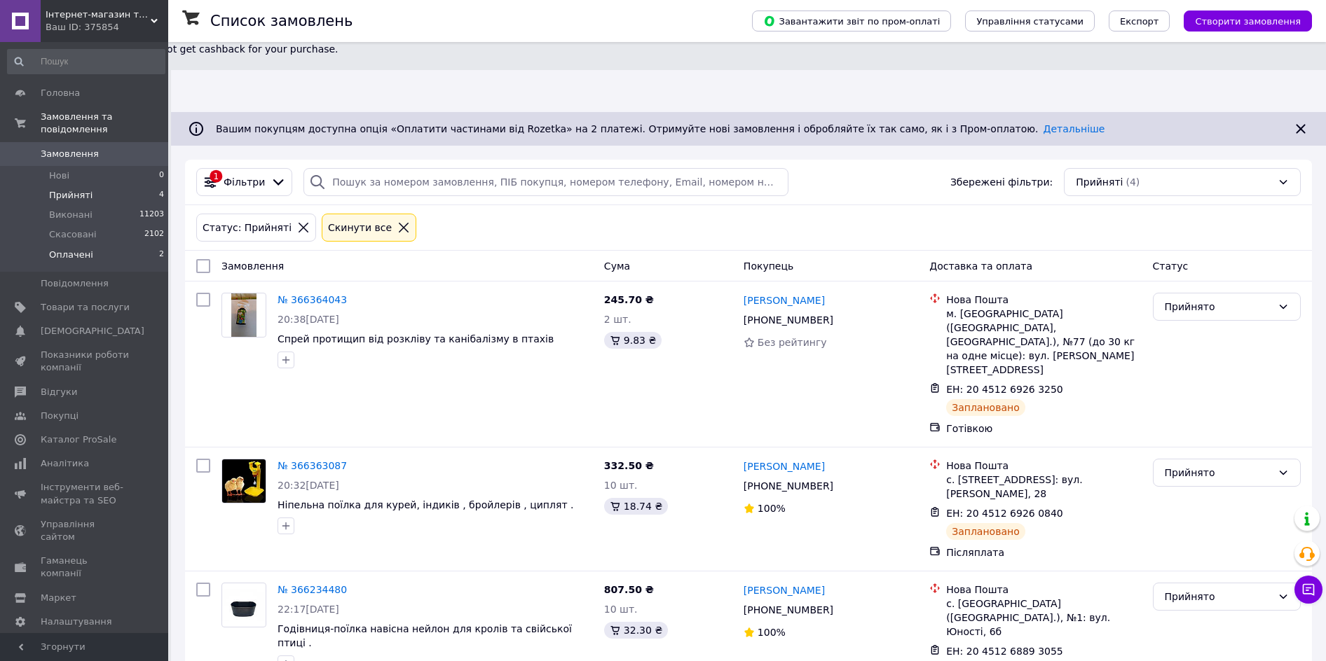
click at [113, 246] on li "Оплачені 2" at bounding box center [86, 258] width 172 height 27
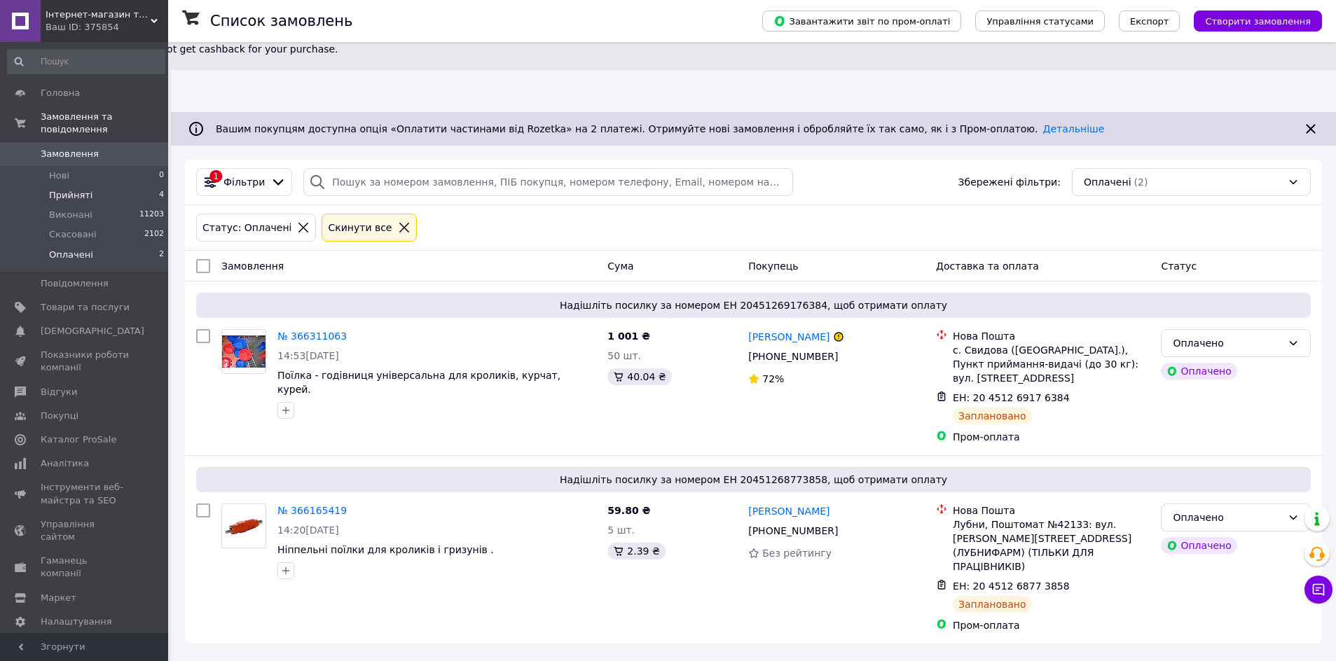
click at [132, 187] on li "Прийняті 4" at bounding box center [86, 196] width 172 height 20
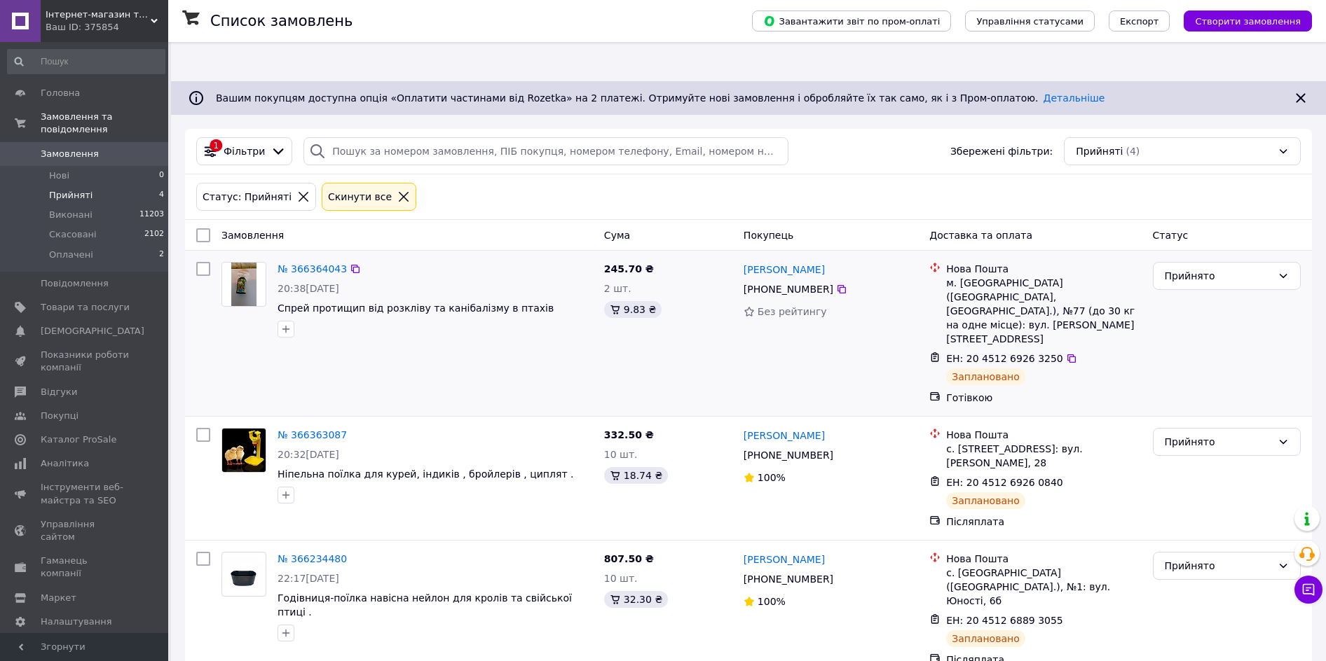
scroll to position [60, 0]
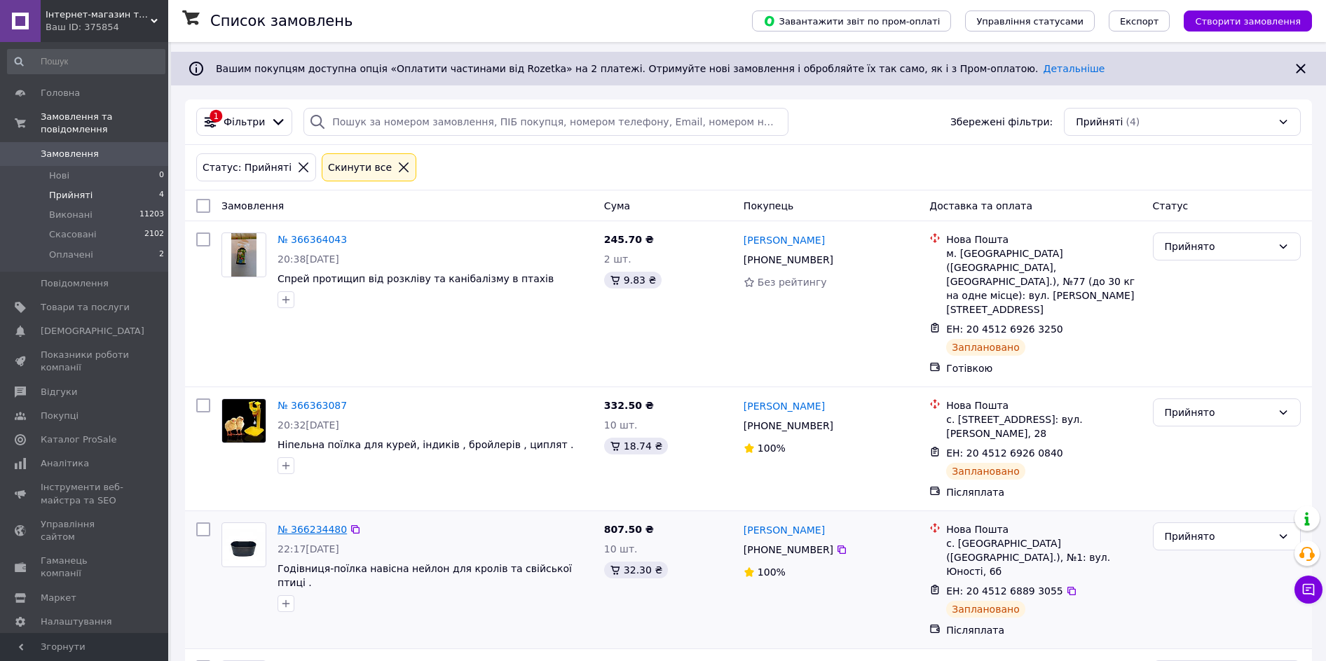
click at [306, 524] on link "№ 366234480" at bounding box center [311, 529] width 69 height 11
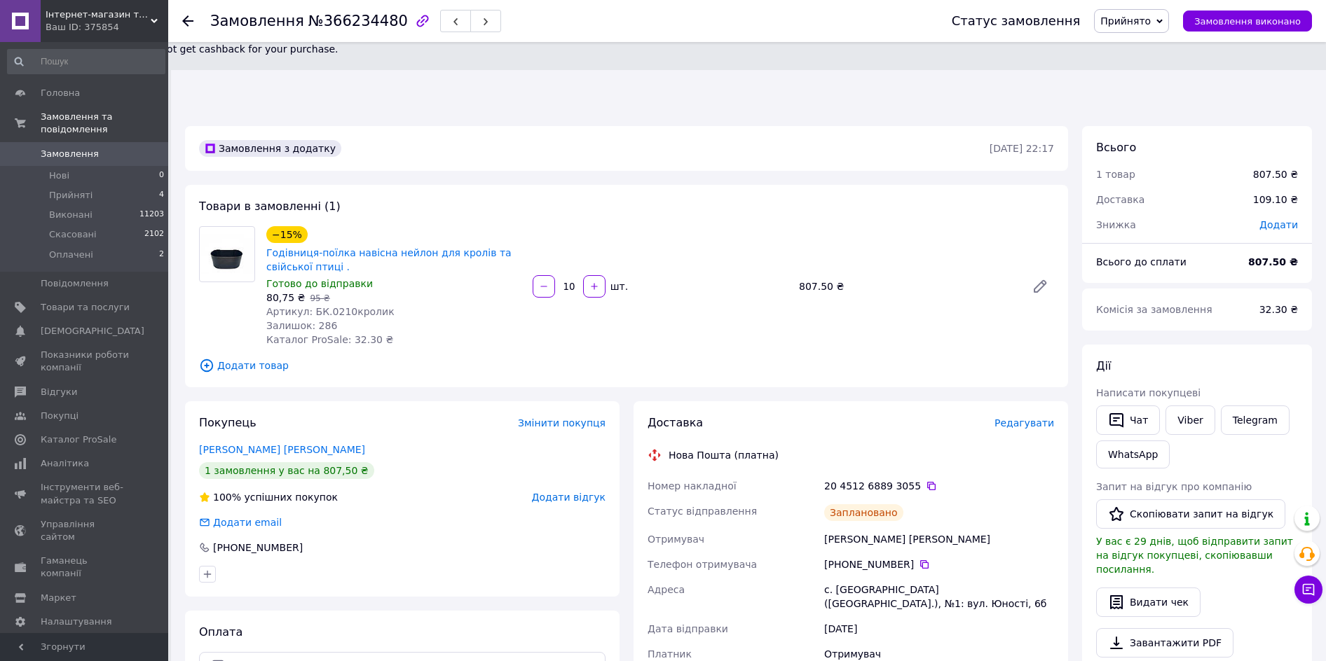
click at [133, 148] on span "0" at bounding box center [149, 154] width 39 height 13
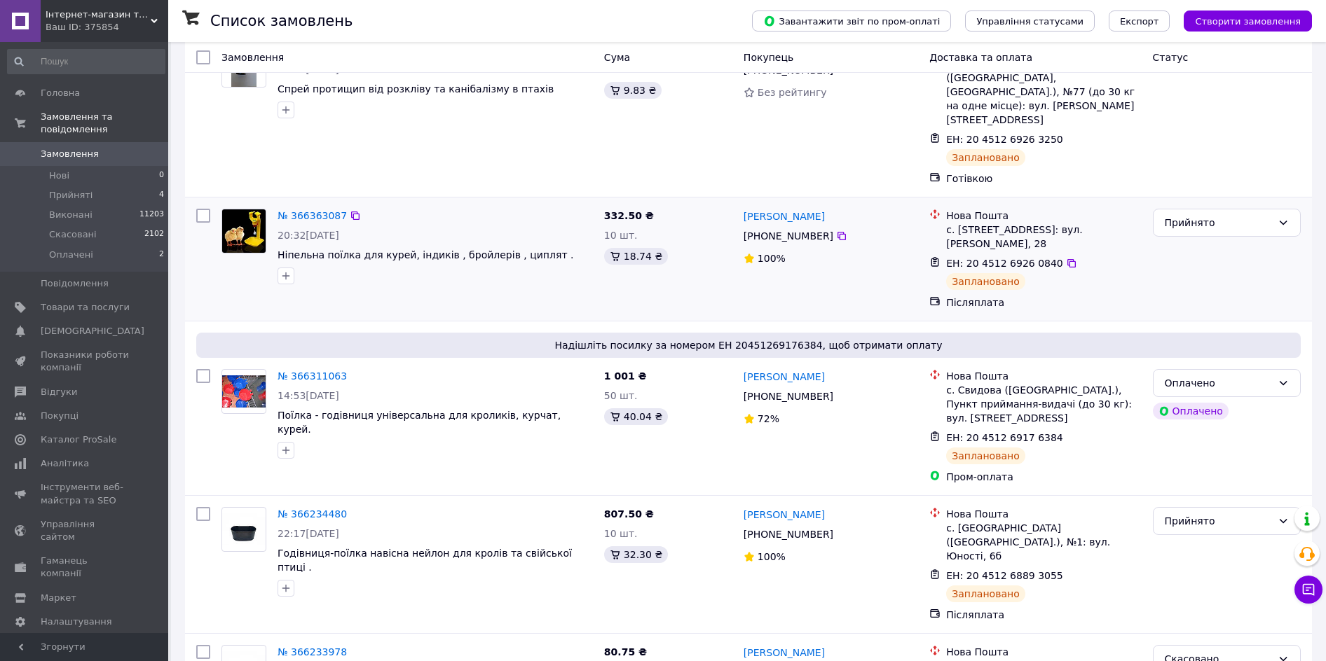
scroll to position [280, 0]
